Goal: Information Seeking & Learning: Learn about a topic

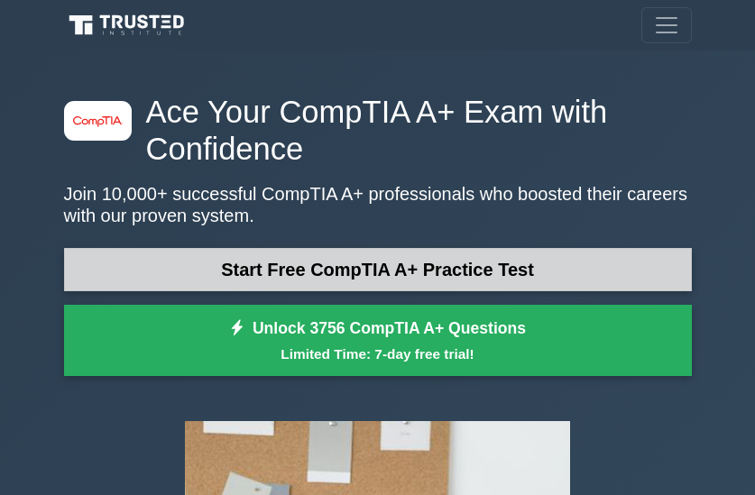
click at [549, 271] on link "Start Free CompTIA A+ Practice Test" at bounding box center [378, 269] width 628 height 43
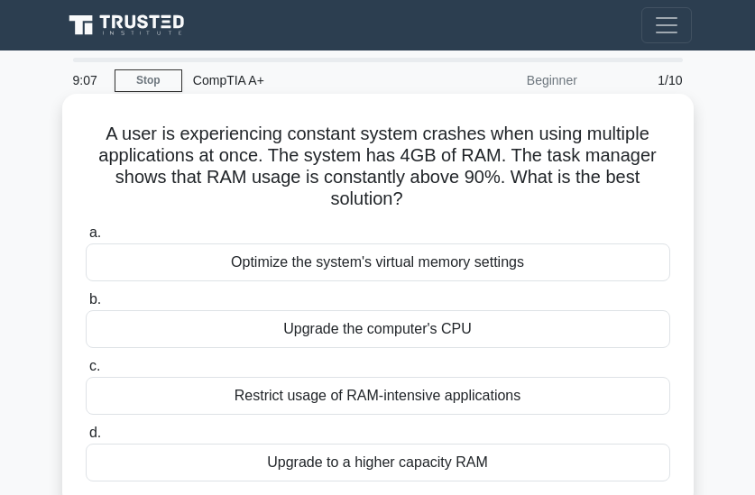
click at [402, 332] on div "Upgrade the computer's CPU" at bounding box center [378, 329] width 584 height 38
click at [86, 306] on input "b. Upgrade the computer's CPU" at bounding box center [86, 300] width 0 height 12
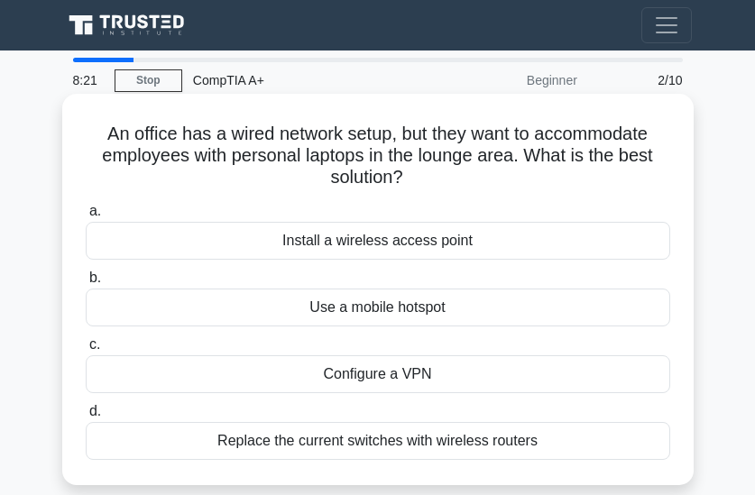
click at [319, 244] on div "Install a wireless access point" at bounding box center [378, 241] width 584 height 38
click at [86, 217] on input "a. Install a wireless access point" at bounding box center [86, 212] width 0 height 12
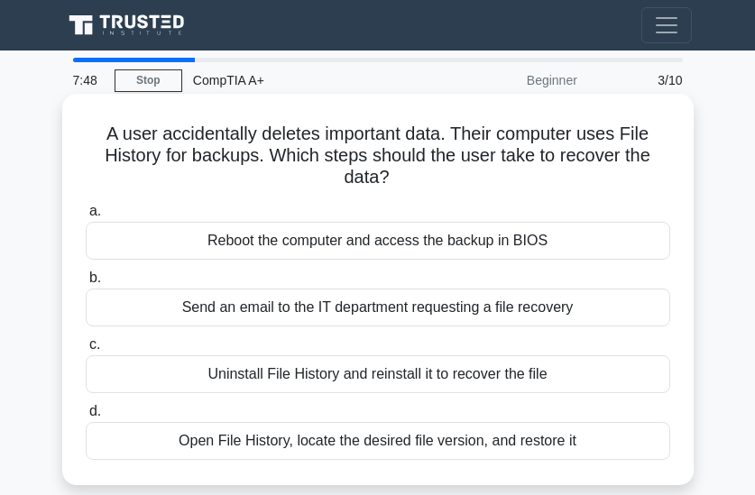
click at [513, 437] on div "Open File History, locate the desired file version, and restore it" at bounding box center [378, 441] width 584 height 38
click at [86, 418] on input "d. Open File History, locate the desired file version, and restore it" at bounding box center [86, 412] width 0 height 12
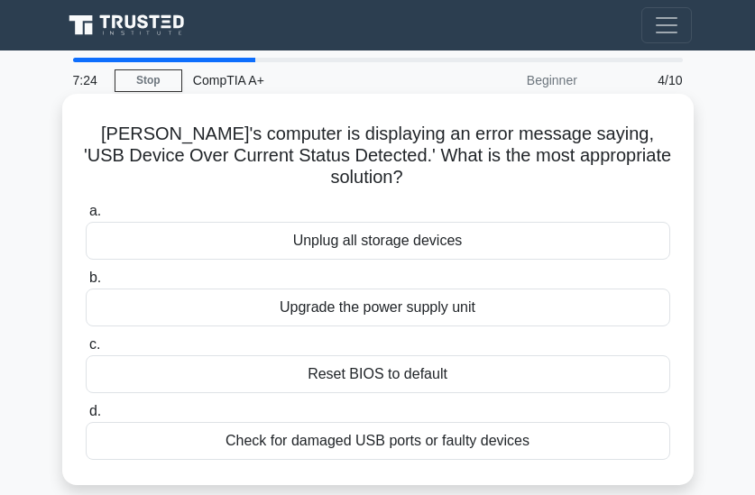
click at [345, 422] on div "Check for damaged USB ports or faulty devices" at bounding box center [378, 441] width 584 height 38
click at [86, 417] on input "d. Check for damaged USB ports or faulty devices" at bounding box center [86, 412] width 0 height 12
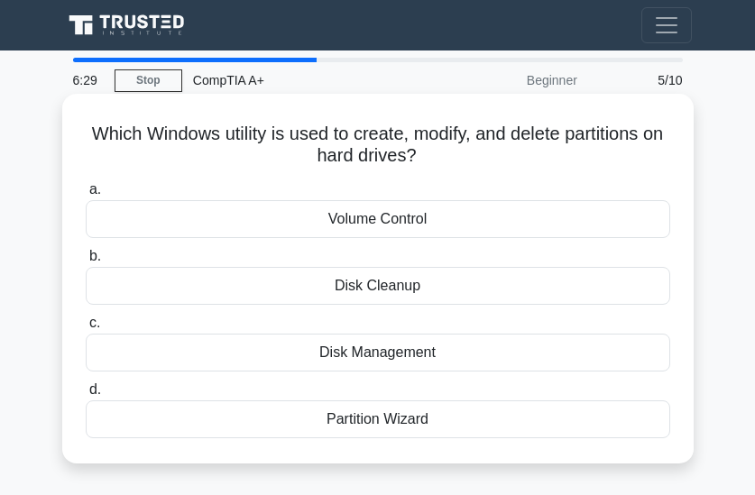
click at [401, 289] on div "Disk Cleanup" at bounding box center [378, 286] width 584 height 38
click at [86, 262] on input "b. Disk Cleanup" at bounding box center [86, 257] width 0 height 12
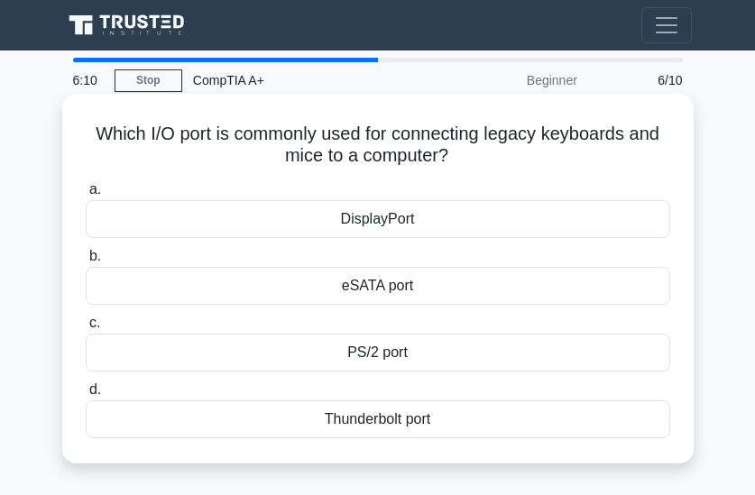
click at [370, 425] on div "Thunderbolt port" at bounding box center [378, 419] width 584 height 38
click at [86, 396] on input "d. Thunderbolt port" at bounding box center [86, 390] width 0 height 12
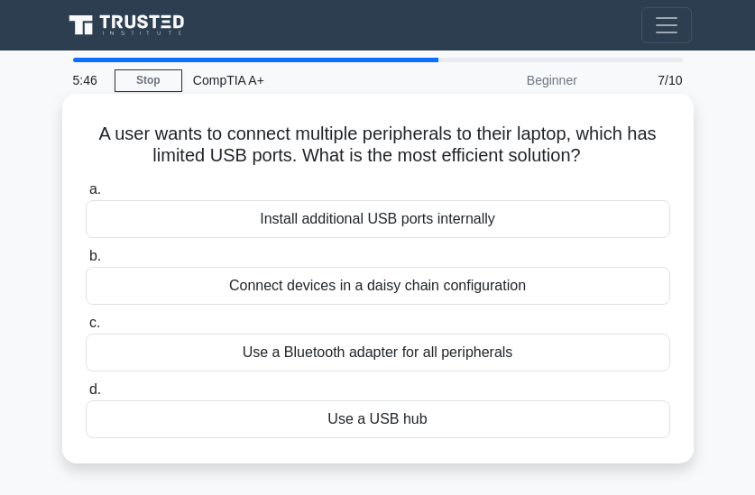
click at [328, 286] on div "Connect devices in a daisy chain configuration" at bounding box center [378, 286] width 584 height 38
click at [86, 262] on input "b. Connect devices in a daisy chain configuration" at bounding box center [86, 257] width 0 height 12
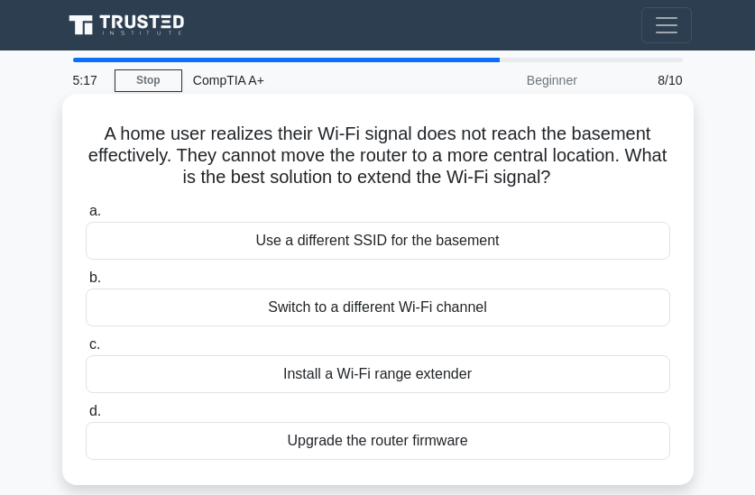
click at [431, 375] on div "Install a Wi-Fi range extender" at bounding box center [378, 374] width 584 height 38
click at [86, 351] on input "c. Install a Wi-Fi range extender" at bounding box center [86, 345] width 0 height 12
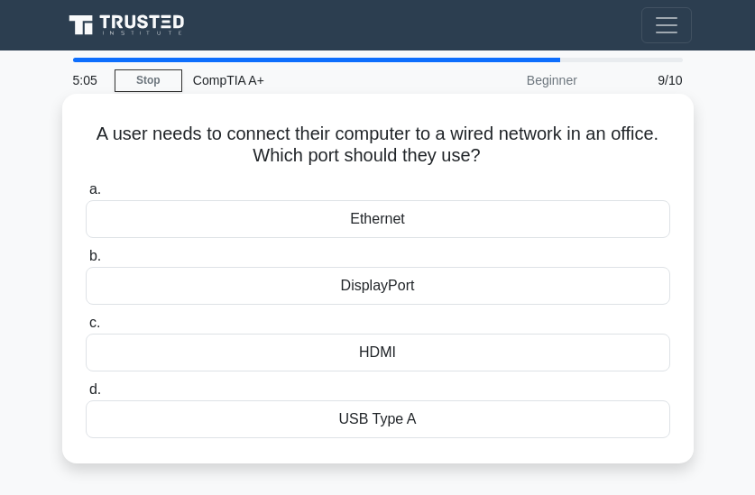
click at [462, 215] on div "Ethernet" at bounding box center [378, 219] width 584 height 38
click at [86, 196] on input "a. Ethernet" at bounding box center [86, 190] width 0 height 12
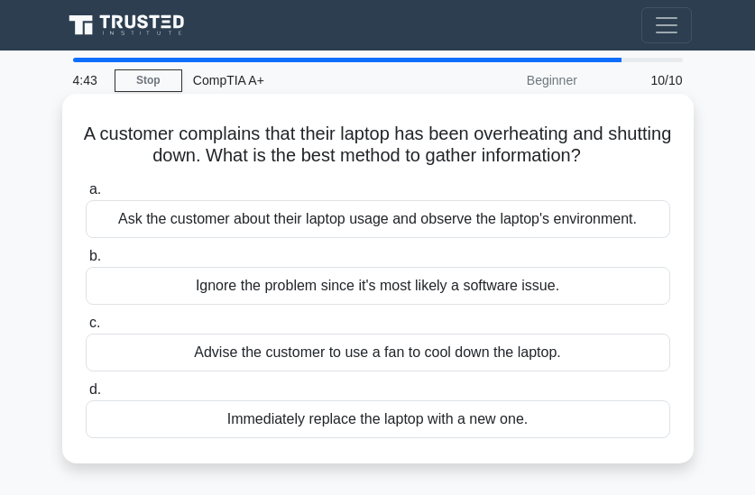
click at [406, 222] on div "Ask the customer about their laptop usage and observe the laptop's environment." at bounding box center [378, 219] width 584 height 38
click at [86, 196] on input "a. Ask the customer about their laptop usage and observe the laptop's environme…" at bounding box center [86, 190] width 0 height 12
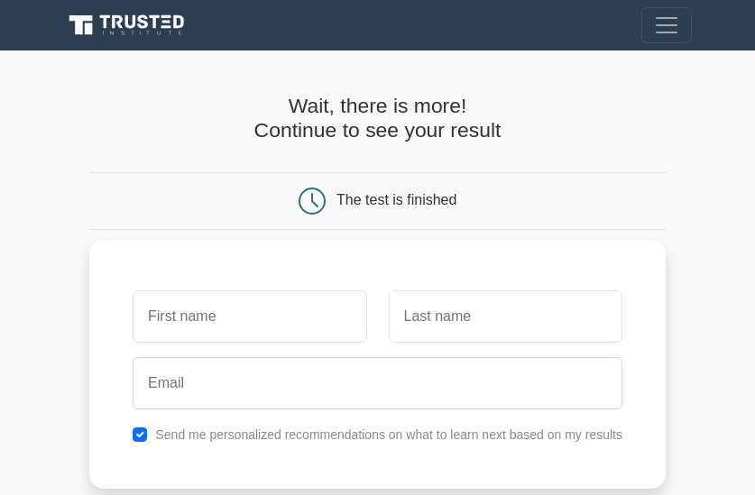
click at [290, 312] on input "text" at bounding box center [250, 316] width 234 height 52
type input "Tammika"
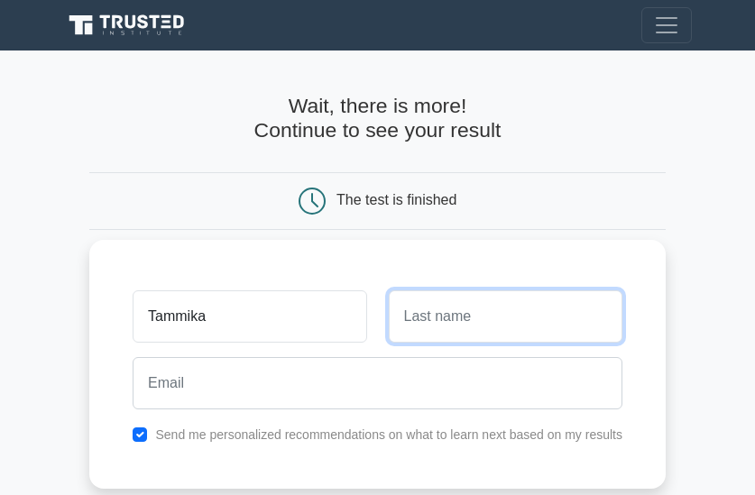
click at [414, 317] on input "text" at bounding box center [506, 316] width 234 height 52
type input "Kelly"
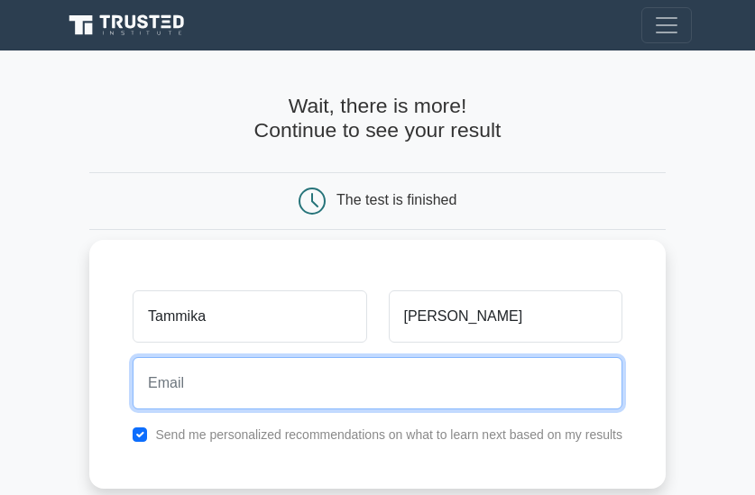
click at [251, 387] on input "email" at bounding box center [378, 383] width 490 height 52
type input "Tammikakelly7@gmail.com"
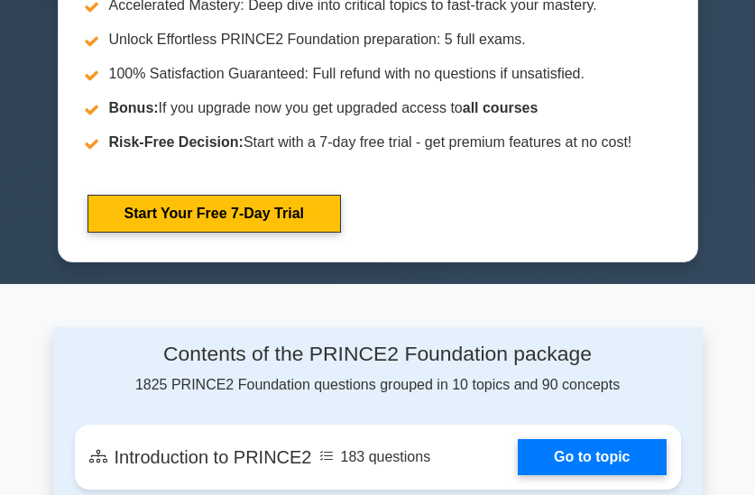
scroll to position [1299, 0]
